Goal: Information Seeking & Learning: Find contact information

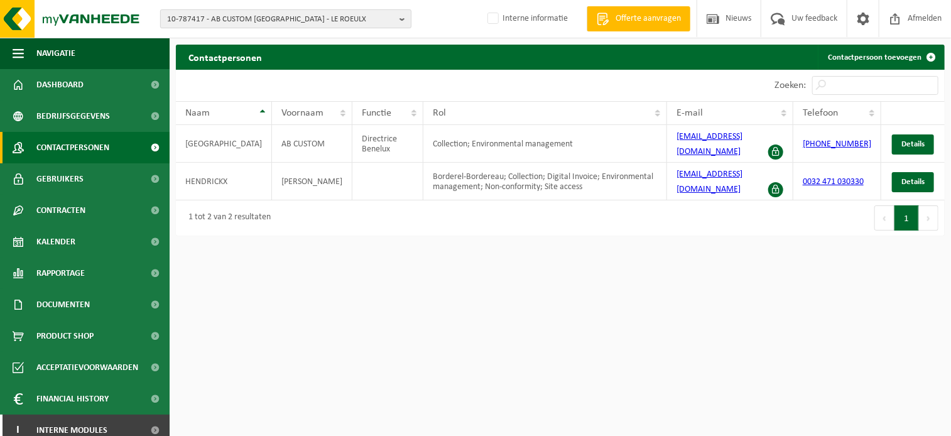
click at [212, 19] on span "10-787417 - AB CUSTOM BELGIUM - LE ROEULX" at bounding box center [280, 19] width 227 height 19
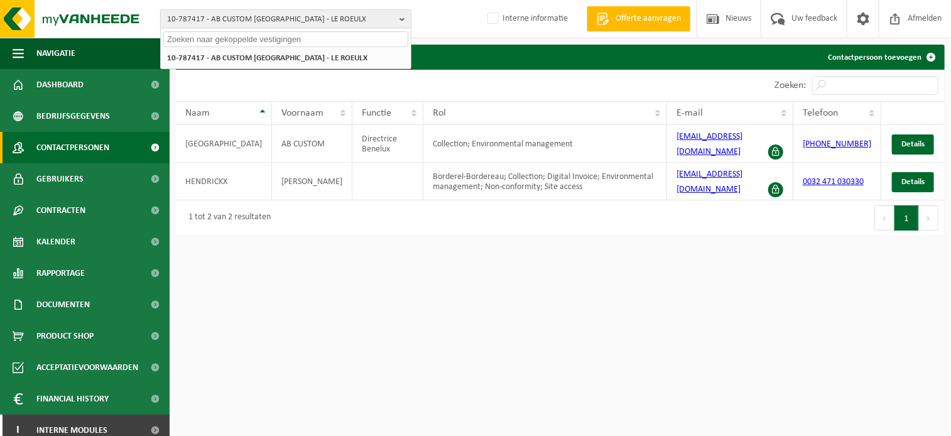
paste input "10-739144"
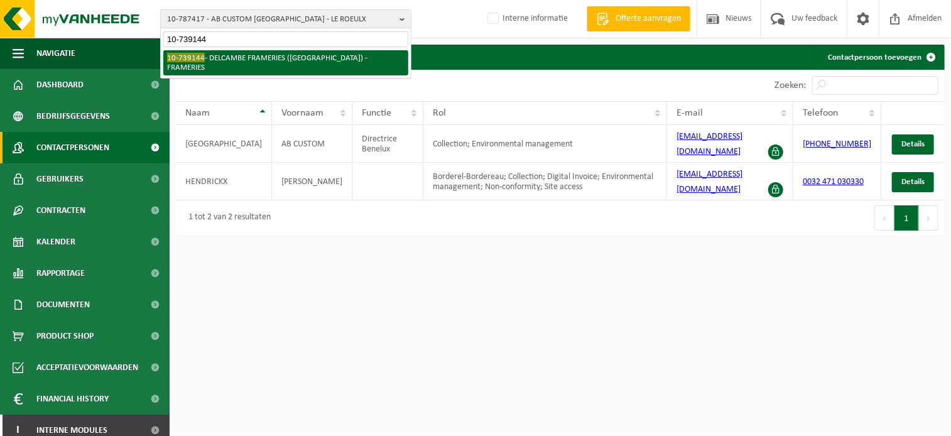
type input "10-739144"
click at [208, 61] on li "10-739144 - DELCAMBE FRAMERIES (RUE MONTAVAUX) - FRAMERIES" at bounding box center [285, 62] width 245 height 25
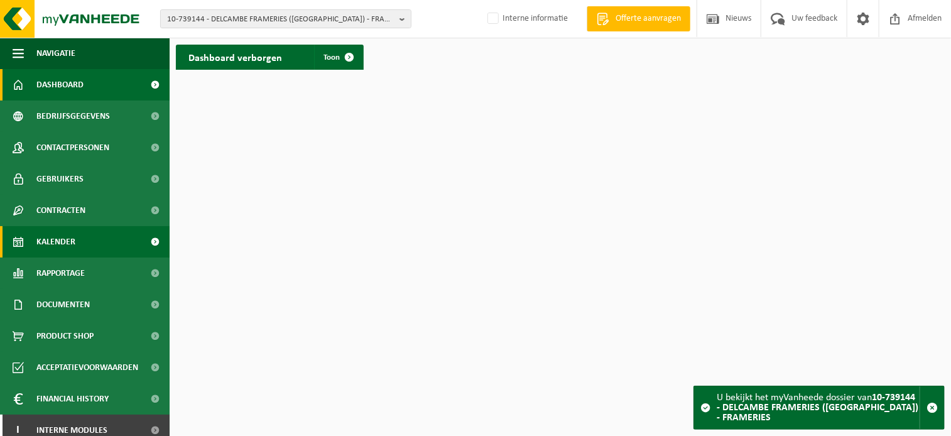
click at [73, 246] on span "Kalender" at bounding box center [55, 241] width 39 height 31
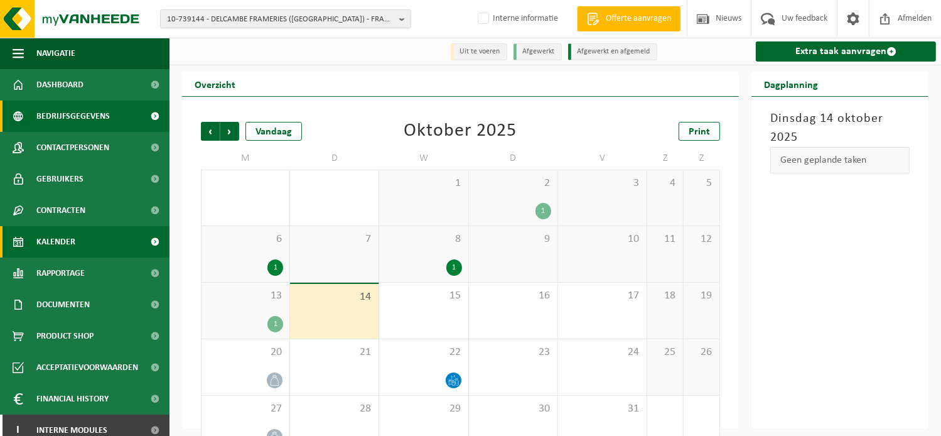
click at [86, 113] on span "Bedrijfsgegevens" at bounding box center [72, 115] width 73 height 31
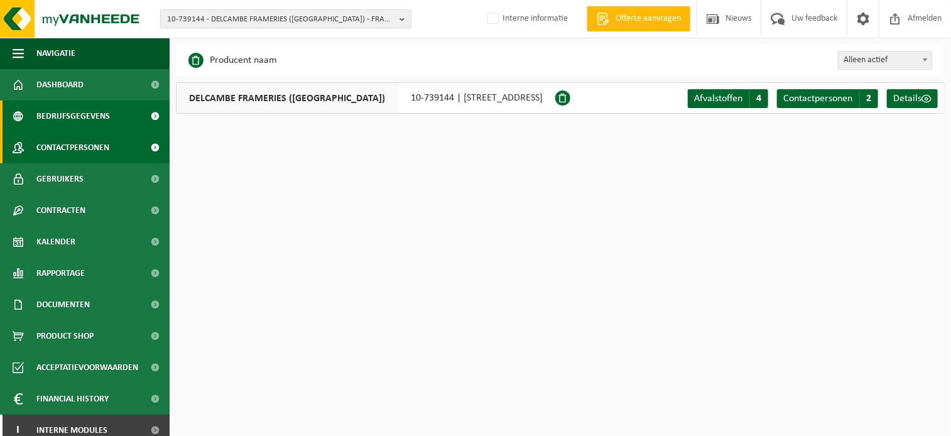
click at [76, 149] on span "Contactpersonen" at bounding box center [72, 147] width 73 height 31
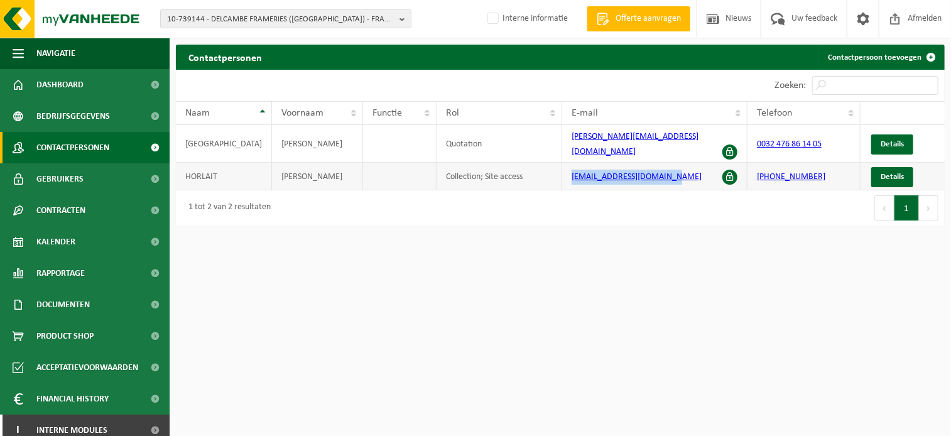
drag, startPoint x: 669, startPoint y: 171, endPoint x: 525, endPoint y: 166, distance: 143.9
click at [525, 166] on tr "HORLAIT NATHALIE Collection; Site access admin.compta@delcambe.be +32 65 40 88 …" at bounding box center [560, 177] width 769 height 28
copy tr "admin.compta@delcambe.be"
click at [235, 15] on span "10-739144 - DELCAMBE FRAMERIES (RUE MONTAVAUX) - FRAMERIES" at bounding box center [280, 19] width 227 height 19
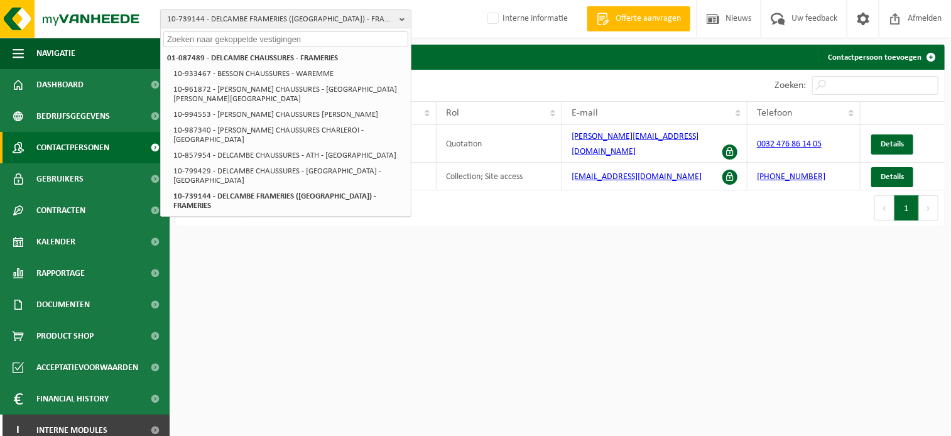
paste input "10-877803"
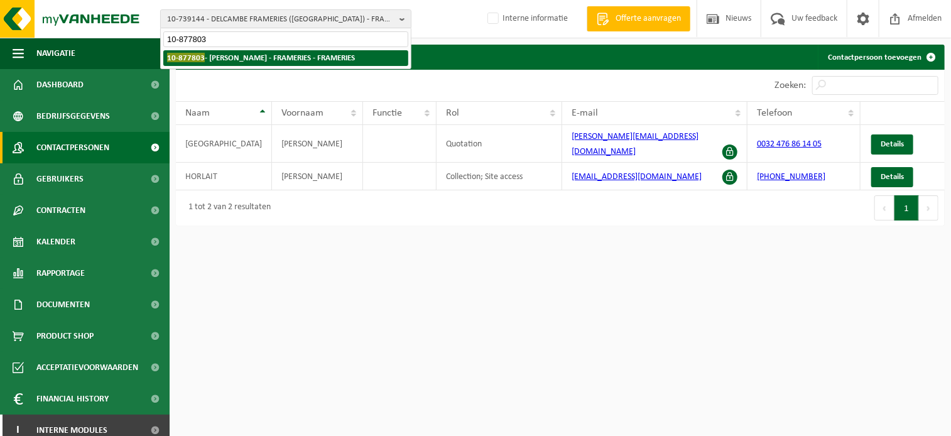
type input "10-877803"
click at [214, 62] on strong "10-877803 - LEBRUN - FRAMERIES - FRAMERIES" at bounding box center [261, 57] width 188 height 9
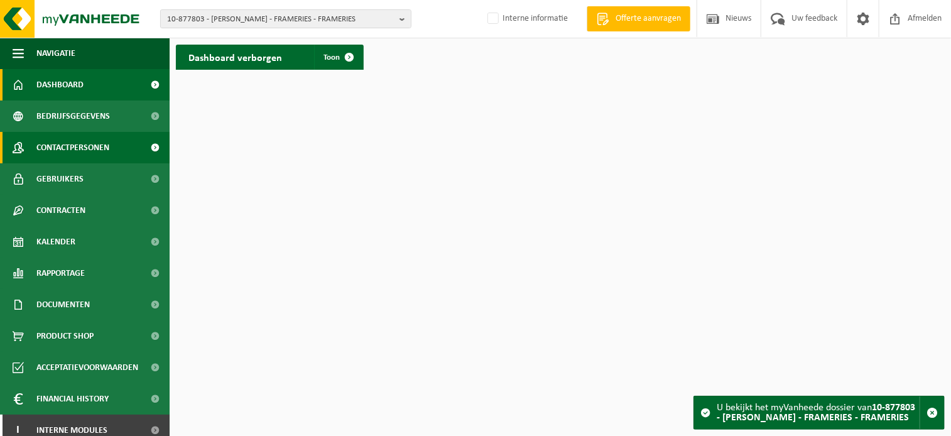
click at [86, 144] on span "Contactpersonen" at bounding box center [72, 147] width 73 height 31
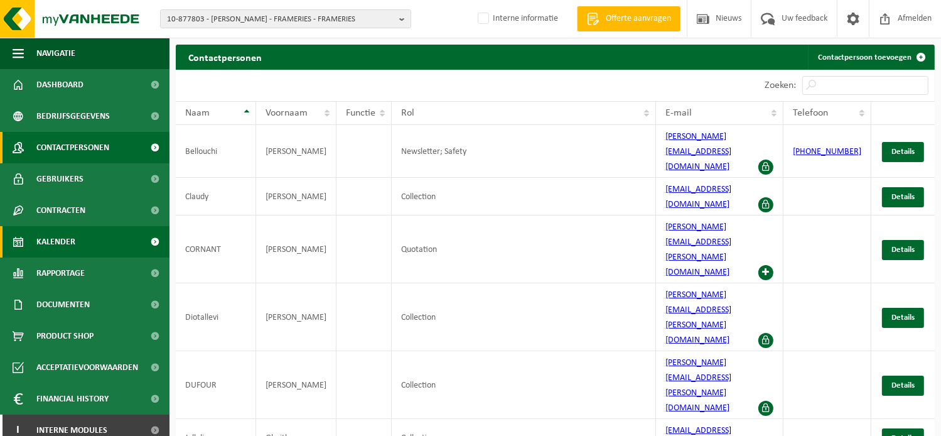
click at [78, 227] on link "Kalender" at bounding box center [85, 241] width 170 height 31
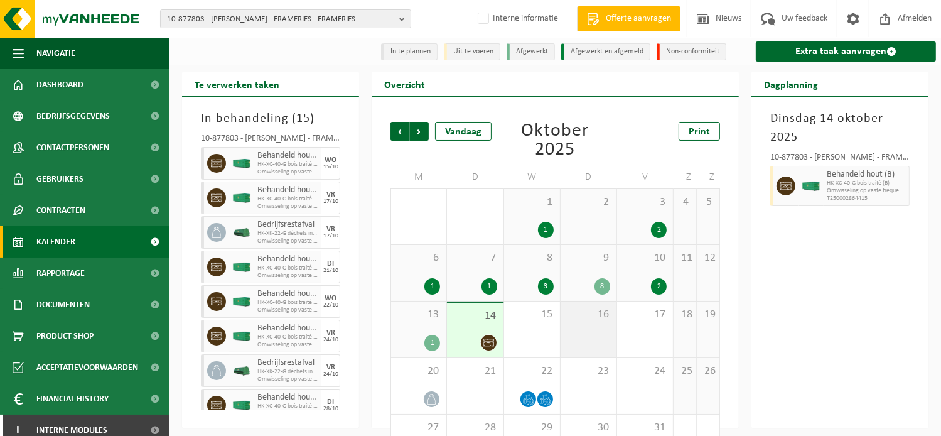
click at [580, 341] on div "16" at bounding box center [589, 329] width 56 height 56
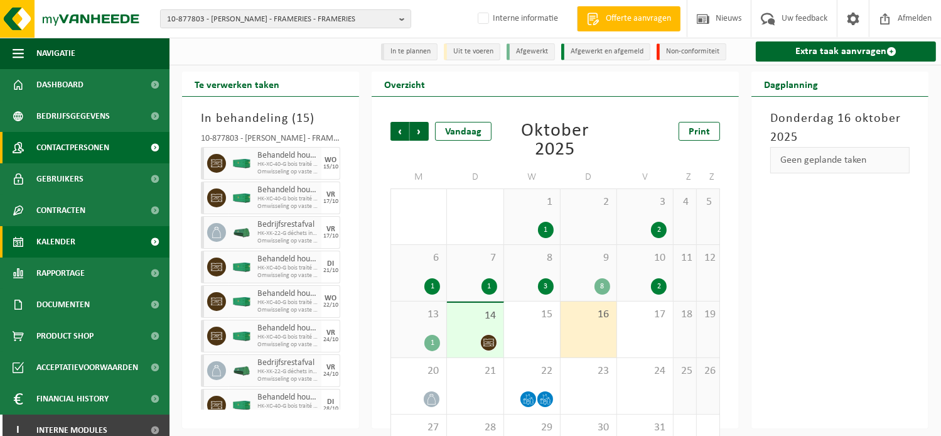
click at [85, 153] on span "Contactpersonen" at bounding box center [72, 147] width 73 height 31
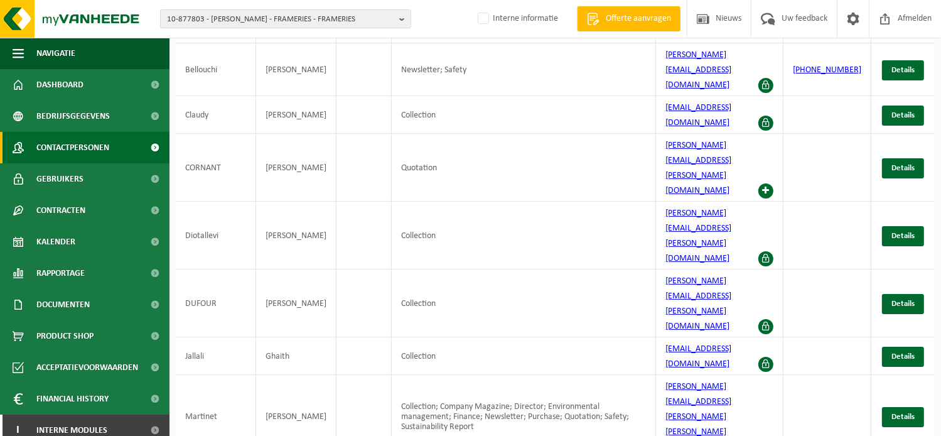
scroll to position [85, 0]
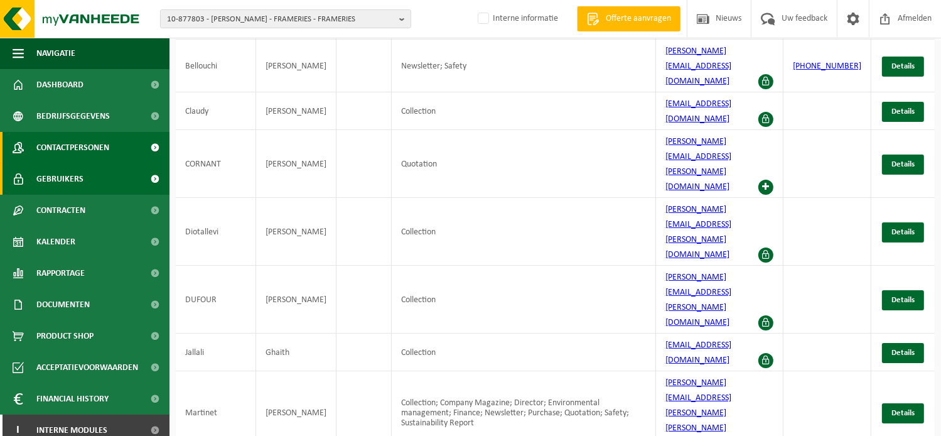
click at [76, 184] on span "Gebruikers" at bounding box center [59, 178] width 47 height 31
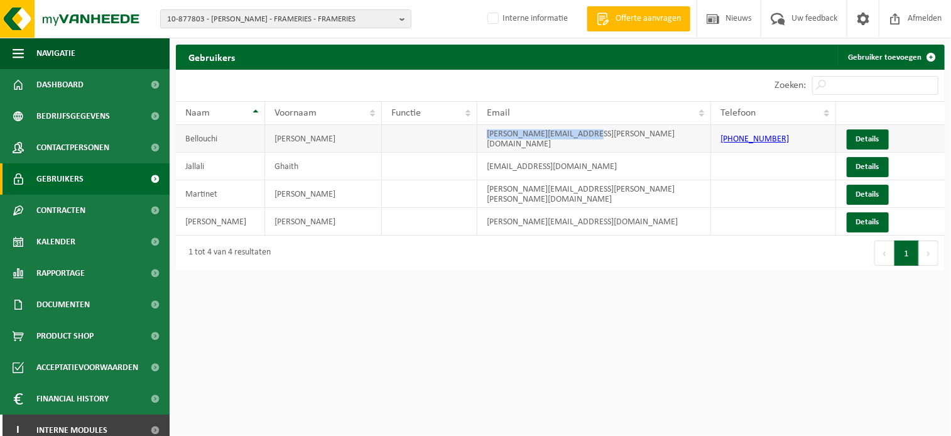
drag, startPoint x: 628, startPoint y: 139, endPoint x: 470, endPoint y: 130, distance: 157.9
click at [470, 130] on tr "[PERSON_NAME] [PERSON_NAME][EMAIL_ADDRESS][PERSON_NAME][DOMAIN_NAME] [PHONE_NUM…" at bounding box center [560, 139] width 769 height 28
copy tr "safia.bellouchi@lebrun.eu"
click at [214, 21] on span "10-877803 - LEBRUN - FRAMERIES - FRAMERIES" at bounding box center [280, 19] width 227 height 19
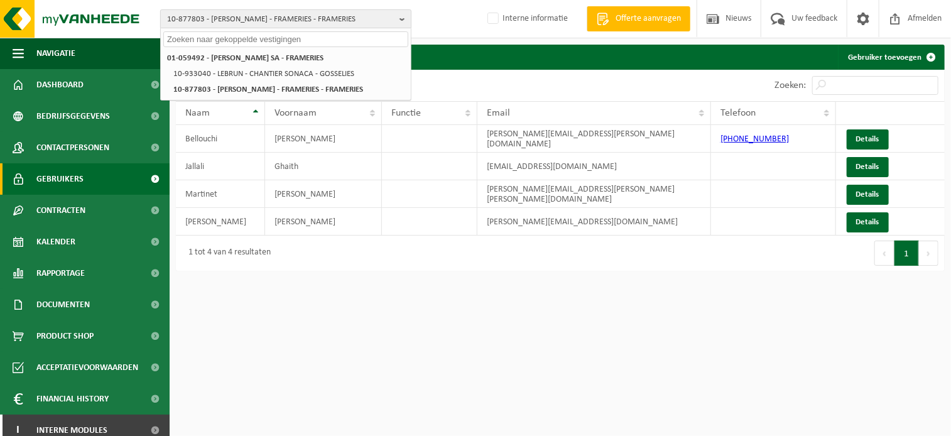
paste input "10-779187"
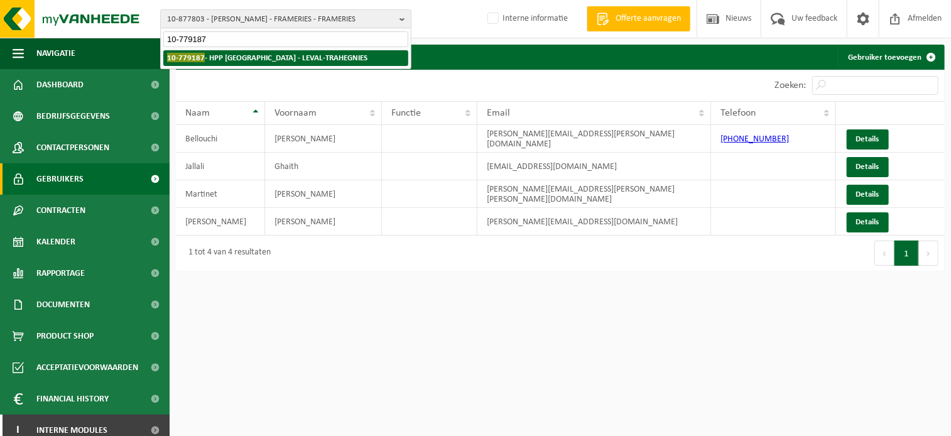
type input "10-779187"
click at [229, 57] on strong "10-779187 - HPP BELGIUM - LEVAL-TRAHEGNIES" at bounding box center [267, 57] width 200 height 9
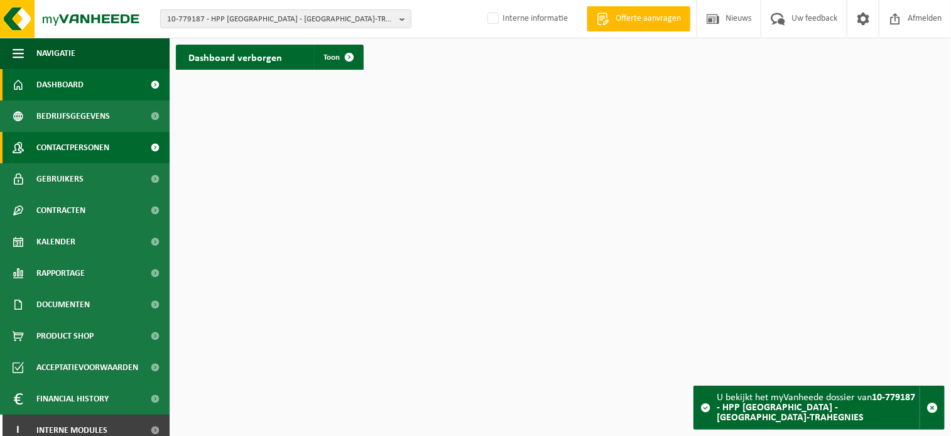
click at [91, 144] on span "Contactpersonen" at bounding box center [72, 147] width 73 height 31
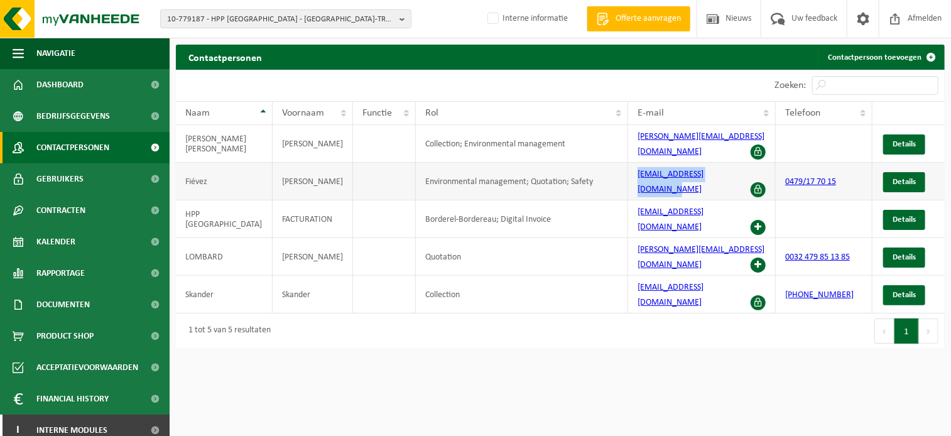
drag, startPoint x: 734, startPoint y: 175, endPoint x: 625, endPoint y: 158, distance: 110.6
click at [625, 163] on tr "[PERSON_NAME] Environmental management; Quotation; Safety [EMAIL_ADDRESS][DOMAI…" at bounding box center [560, 182] width 769 height 38
copy tr "[EMAIL_ADDRESS][DOMAIN_NAME]"
